Goal: Task Accomplishment & Management: Manage account settings

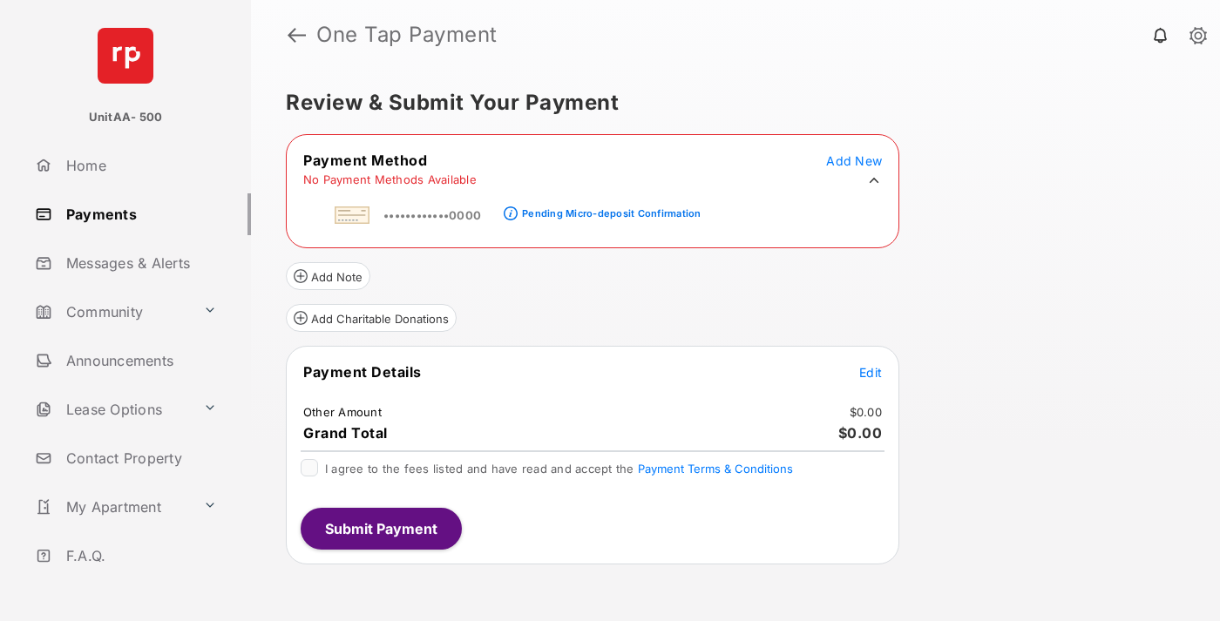
click at [608, 208] on div "Pending Micro-deposit Confirmation" at bounding box center [611, 213] width 179 height 12
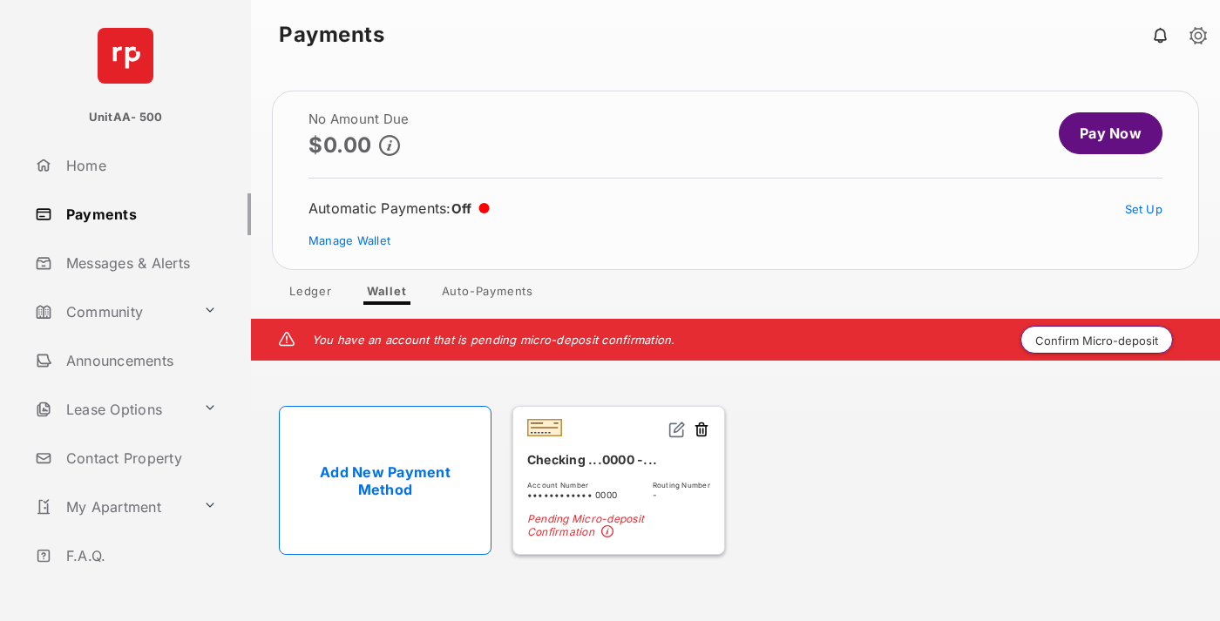
click at [1097, 340] on button "Confirm Micro-deposit" at bounding box center [1097, 340] width 153 height 28
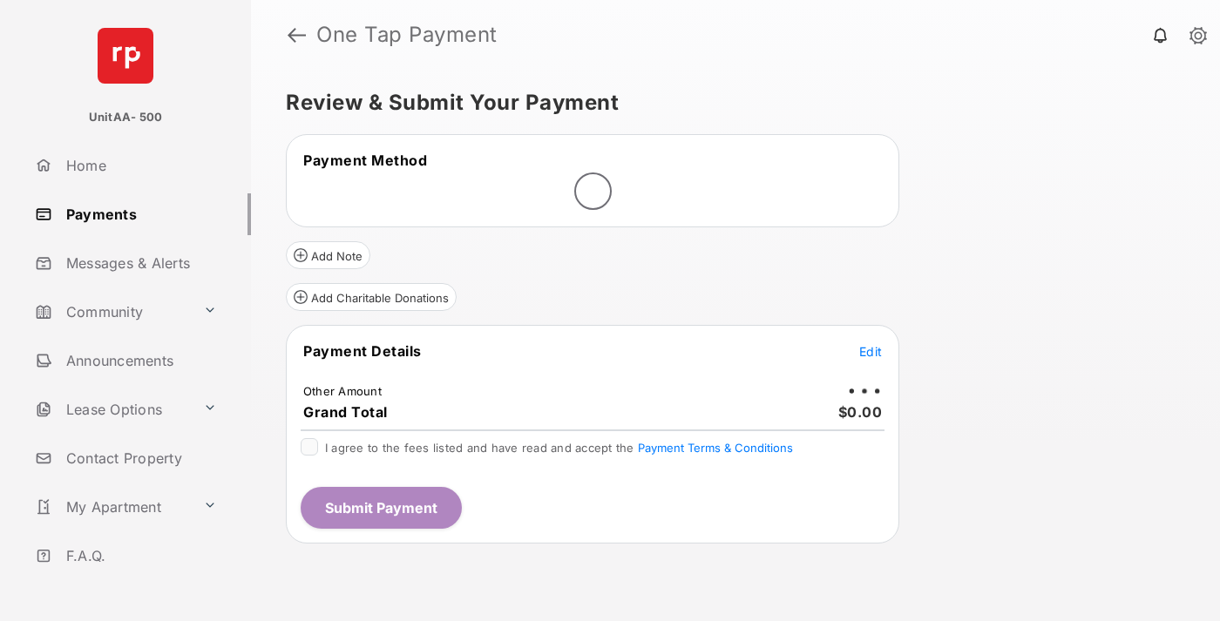
click at [871, 351] on span "Edit" at bounding box center [870, 351] width 23 height 15
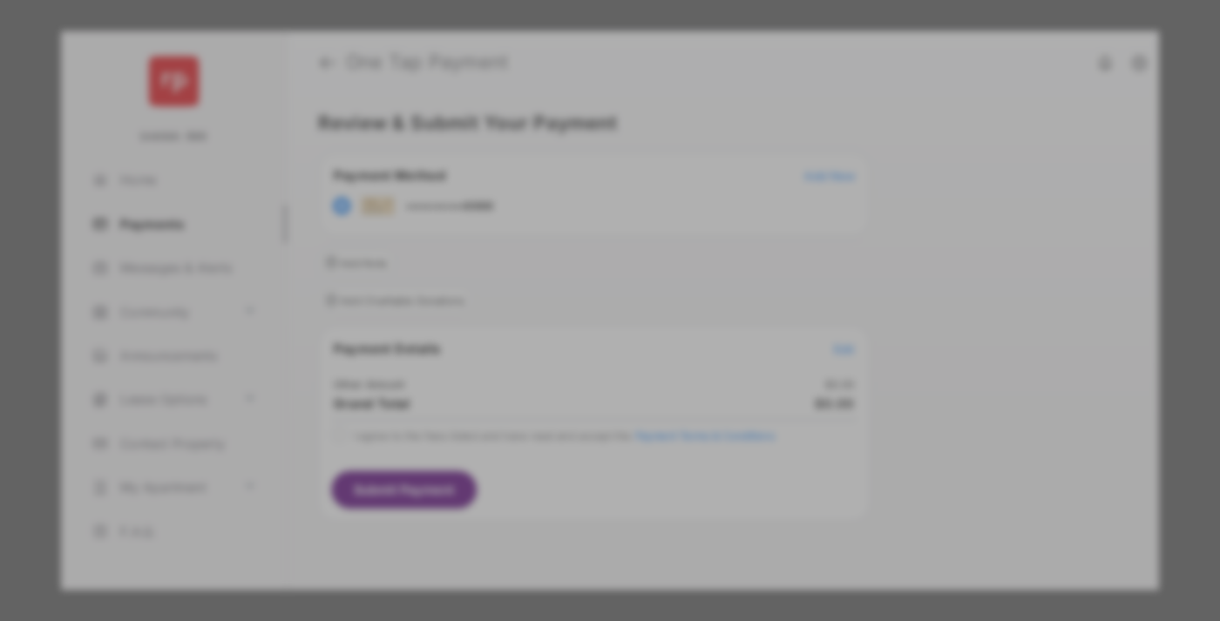
click at [578, 295] on div "Other Amount" at bounding box center [578, 295] width 282 height 30
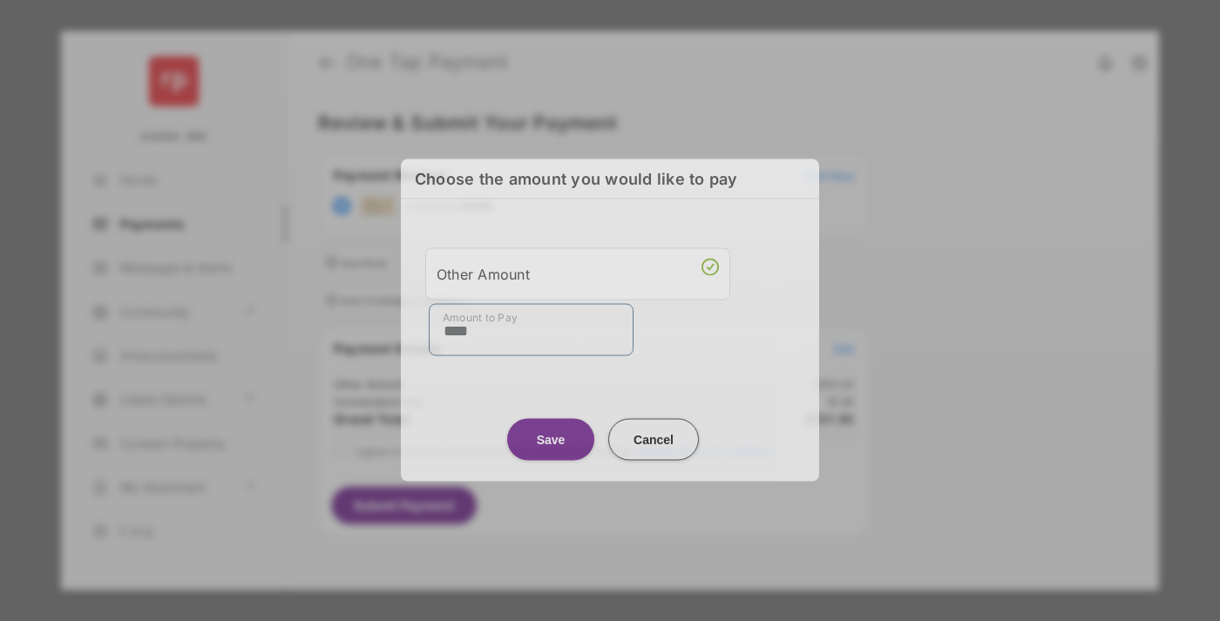
type input "****"
click at [551, 439] on button "Save" at bounding box center [550, 439] width 87 height 42
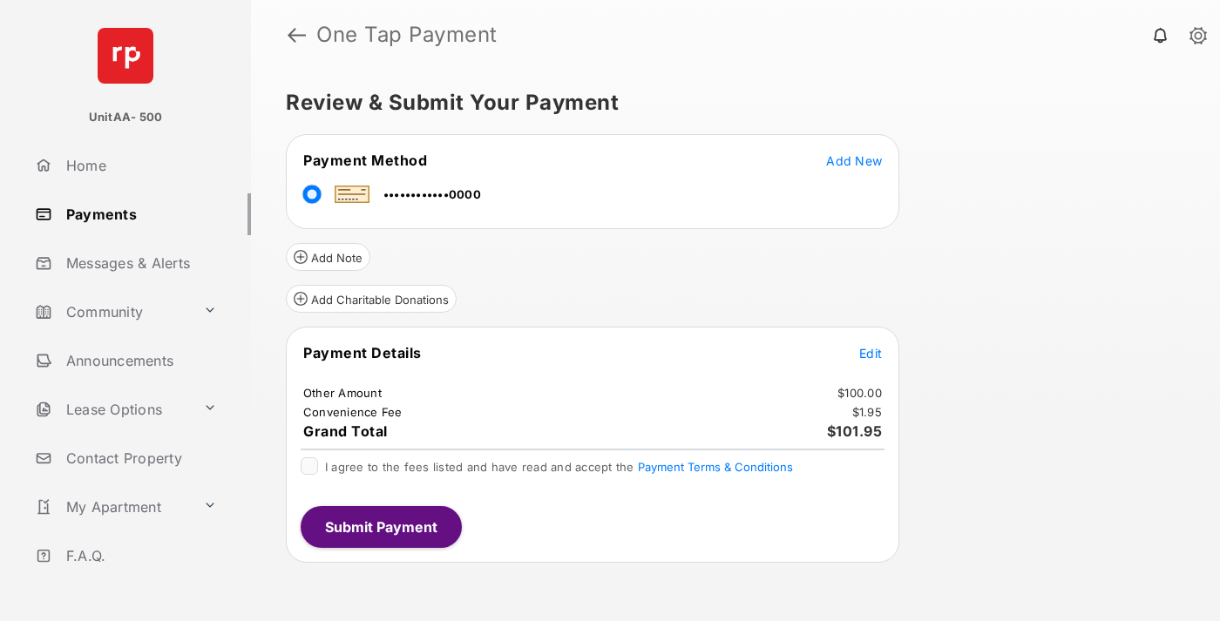
click at [871, 353] on span "Edit" at bounding box center [870, 353] width 23 height 15
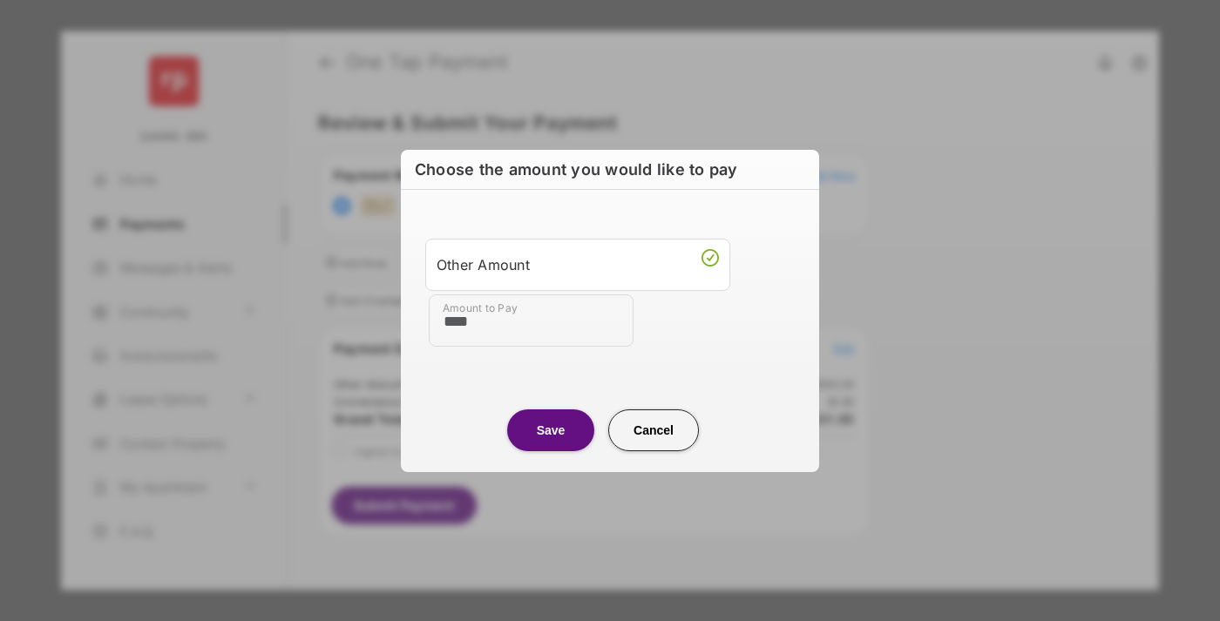
click at [551, 430] on button "Save" at bounding box center [550, 430] width 87 height 42
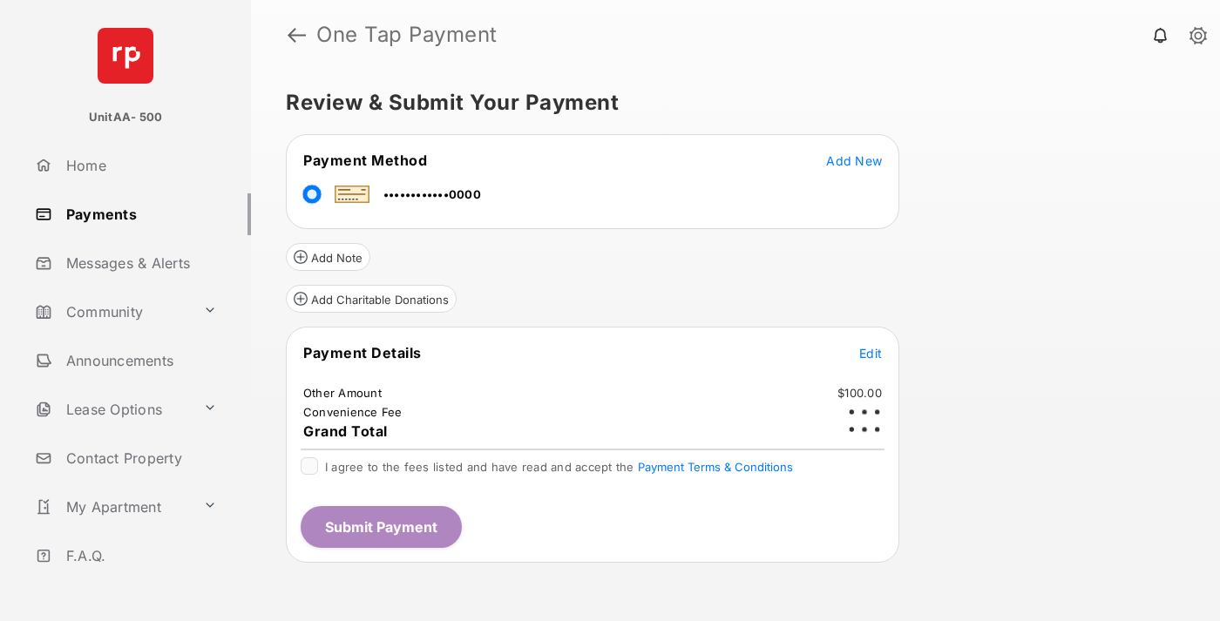
click at [380, 526] on button "Submit Payment" at bounding box center [381, 527] width 161 height 42
